Goal: Task Accomplishment & Management: Complete application form

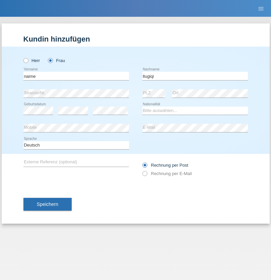
type input "llugiqi"
select select "CH"
radio input "true"
click at [76, 76] on input "text" at bounding box center [76, 76] width 106 height 8
type input "Ruben"
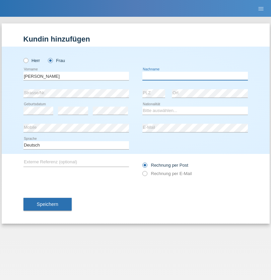
click at [195, 76] on input "text" at bounding box center [195, 76] width 106 height 8
type input "Ferreira"
select select "CH"
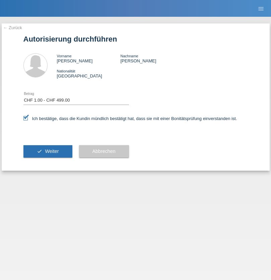
select select "1"
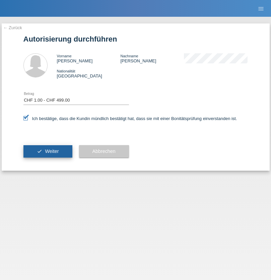
click at [48, 151] on span "Weiter" at bounding box center [52, 151] width 14 height 5
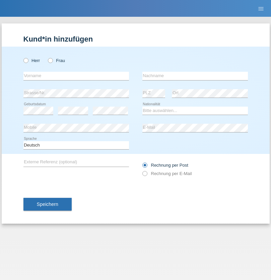
radio input "true"
click at [76, 76] on input "text" at bounding box center [76, 76] width 106 height 8
type input "Shanas"
click at [195, 76] on input "text" at bounding box center [195, 76] width 106 height 8
type input "Baranati"
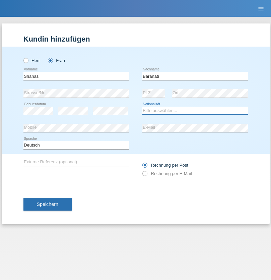
select select "CH"
radio input "true"
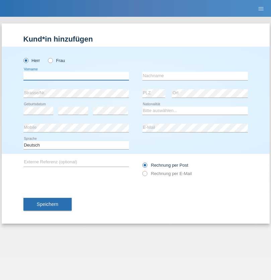
click at [76, 76] on input "text" at bounding box center [76, 76] width 106 height 8
type input "Khoshnaw"
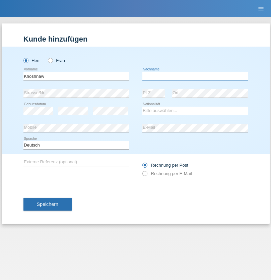
click at [195, 76] on input "text" at bounding box center [195, 76] width 106 height 8
type input "Abdulqadir"
select select "IR"
select select "C"
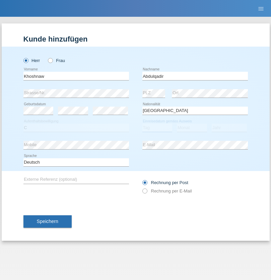
select select "03"
select select "09"
select select "2015"
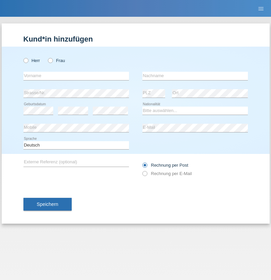
radio input "true"
click at [76, 76] on input "text" at bounding box center [76, 76] width 106 height 8
type input "[PERSON_NAME]"
click at [195, 76] on input "text" at bounding box center [195, 76] width 106 height 8
type input "Sokol"
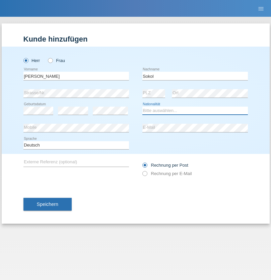
select select "XK"
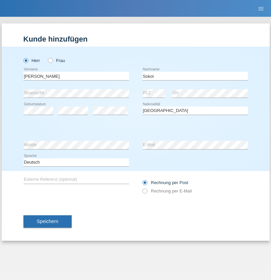
select select "C"
select select "02"
select select "08"
select select "1988"
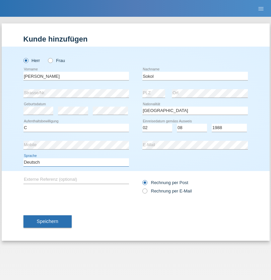
select select "en"
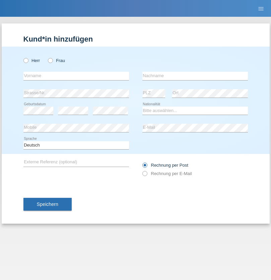
radio input "true"
click at [76, 76] on input "text" at bounding box center [76, 76] width 106 height 8
type input "[PERSON_NAME]"
click at [195, 76] on input "text" at bounding box center [195, 76] width 106 height 8
type input "Sokol"
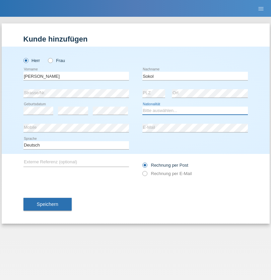
select select "XK"
select select "C"
select select "02"
select select "08"
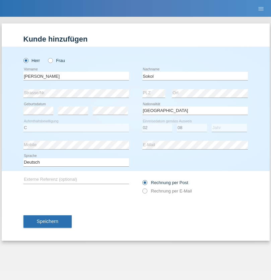
select select "1988"
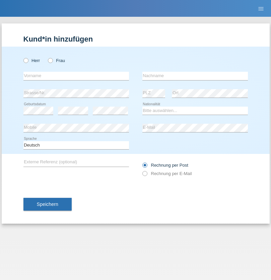
radio input "true"
click at [76, 76] on input "text" at bounding box center [76, 76] width 106 height 8
type input "[PERSON_NAME]"
click at [195, 76] on input "text" at bounding box center [195, 76] width 106 height 8
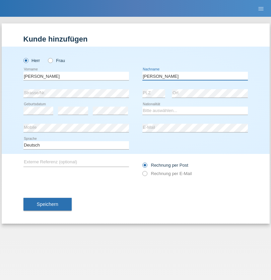
type input "[PERSON_NAME]"
select select "PL"
select select "C"
select select "11"
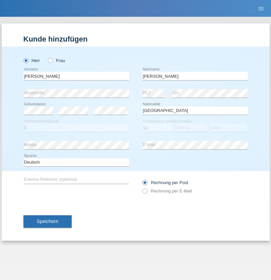
select select "01"
select select "2007"
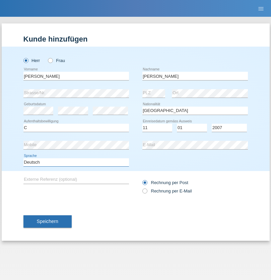
select select "en"
